Goal: Check status

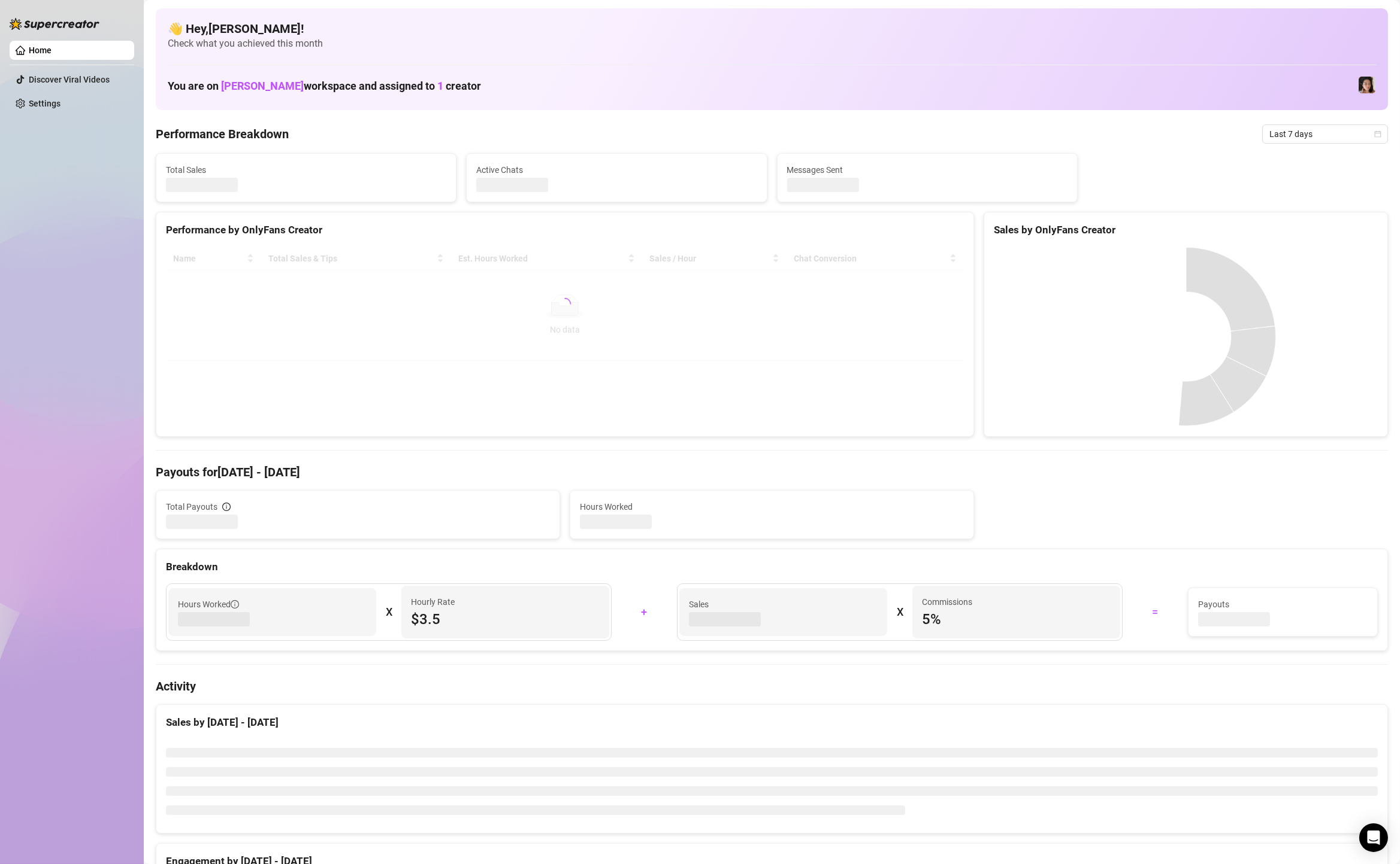
click at [1298, 138] on span "Last 7 days" at bounding box center [1325, 133] width 111 height 18
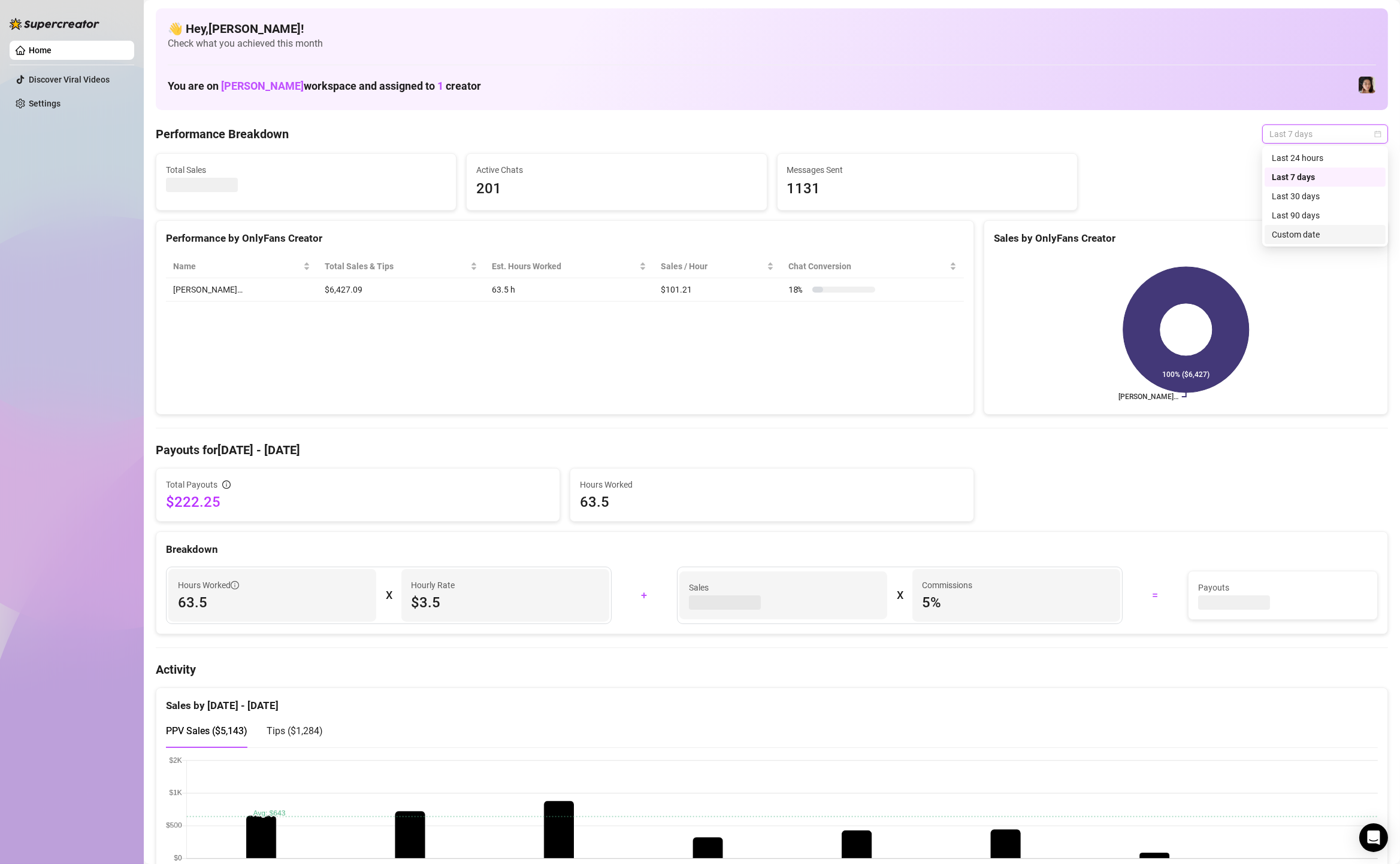
click at [1296, 233] on div "Custom date" at bounding box center [1325, 235] width 107 height 13
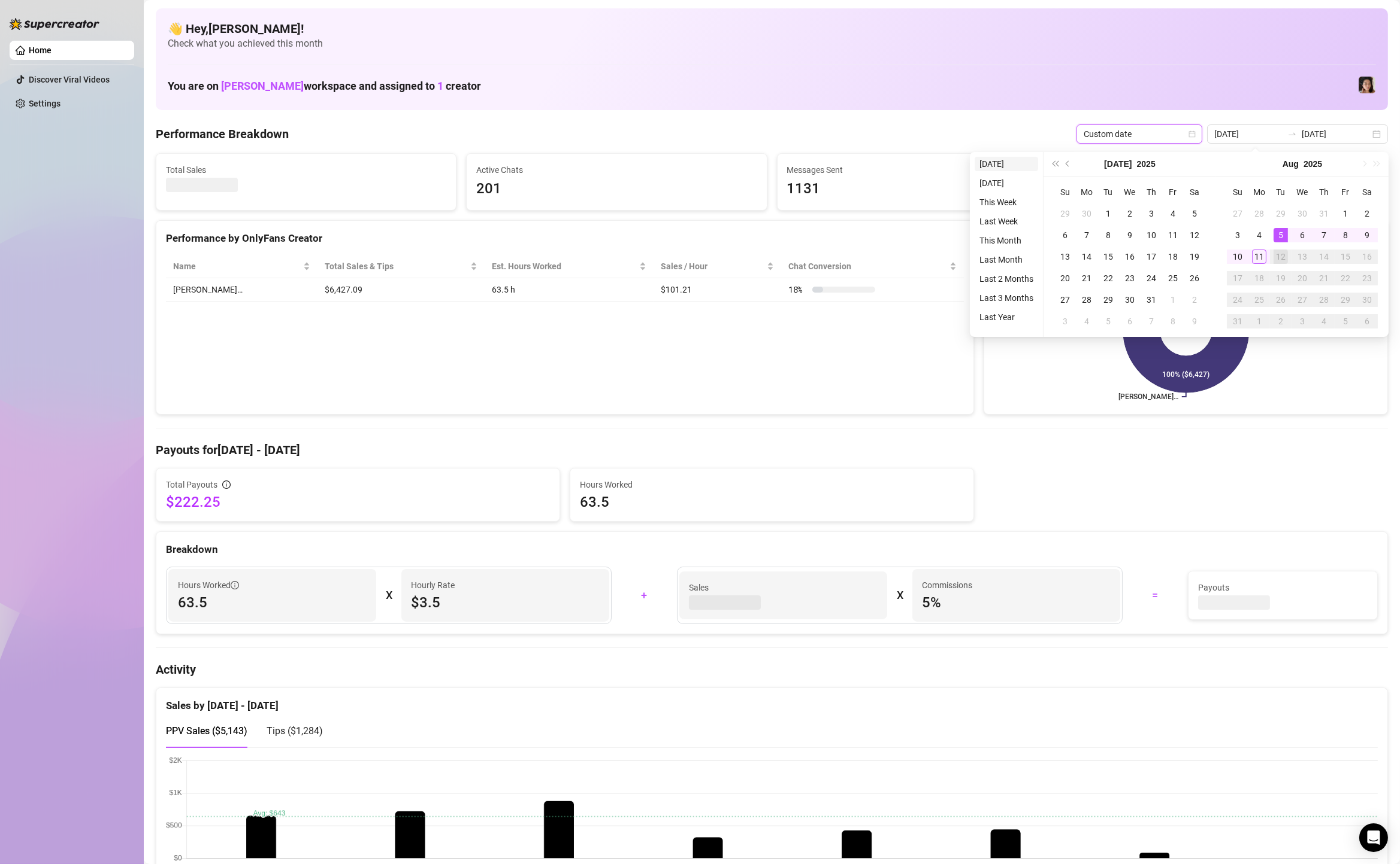
type input "[DATE]"
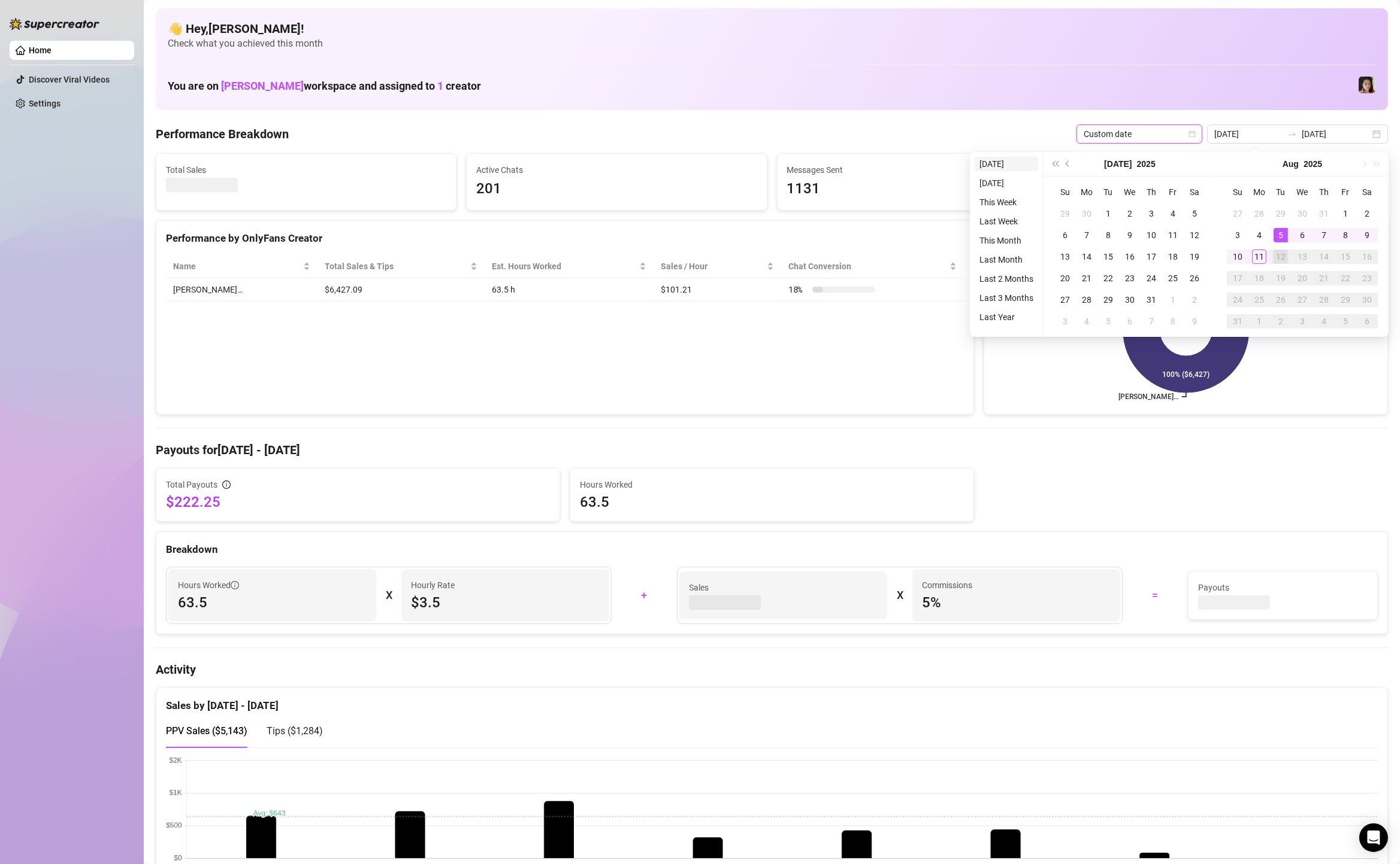
type input "[DATE]"
click at [1003, 166] on li "[DATE]" at bounding box center [1006, 164] width 64 height 14
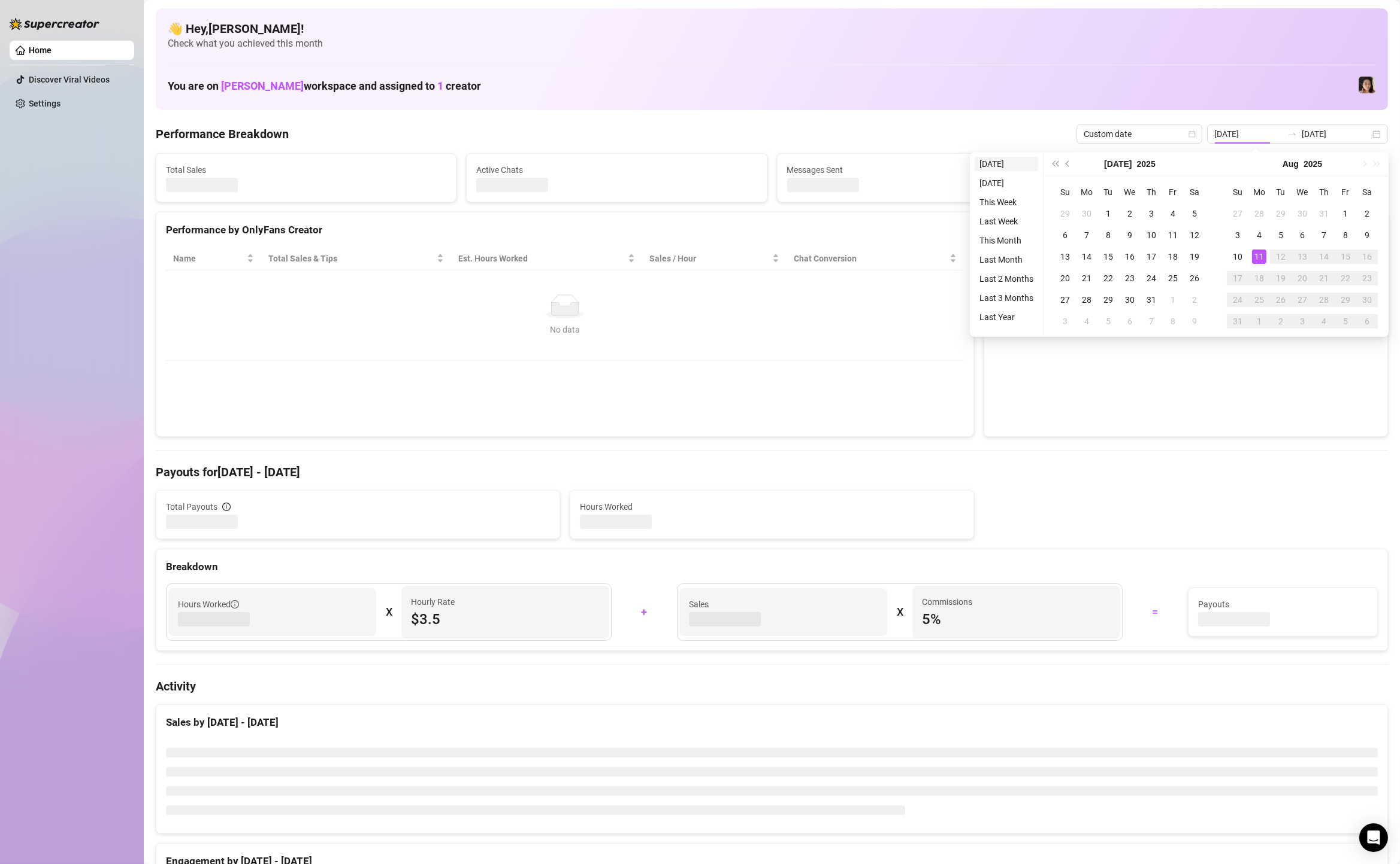
type input "[DATE]"
